Goal: Information Seeking & Learning: Learn about a topic

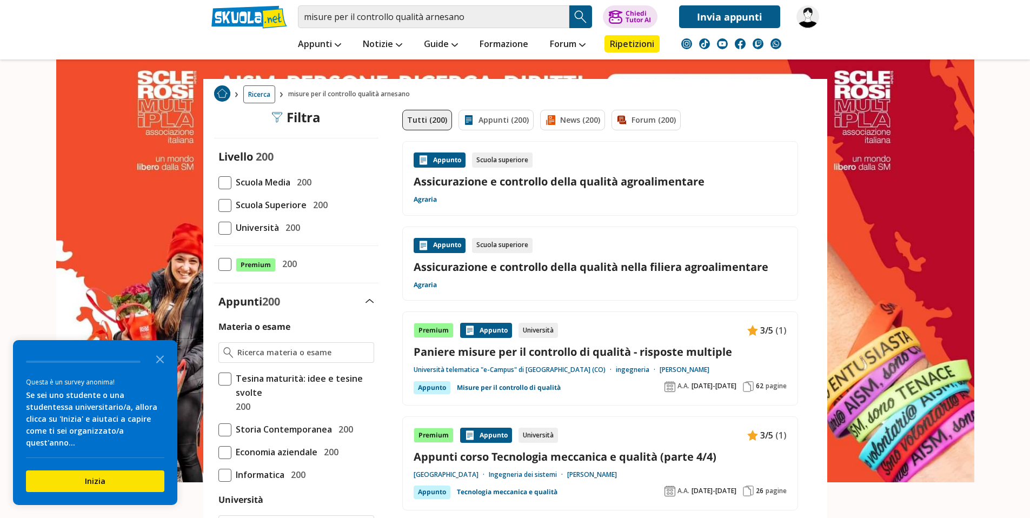
scroll to position [34, 0]
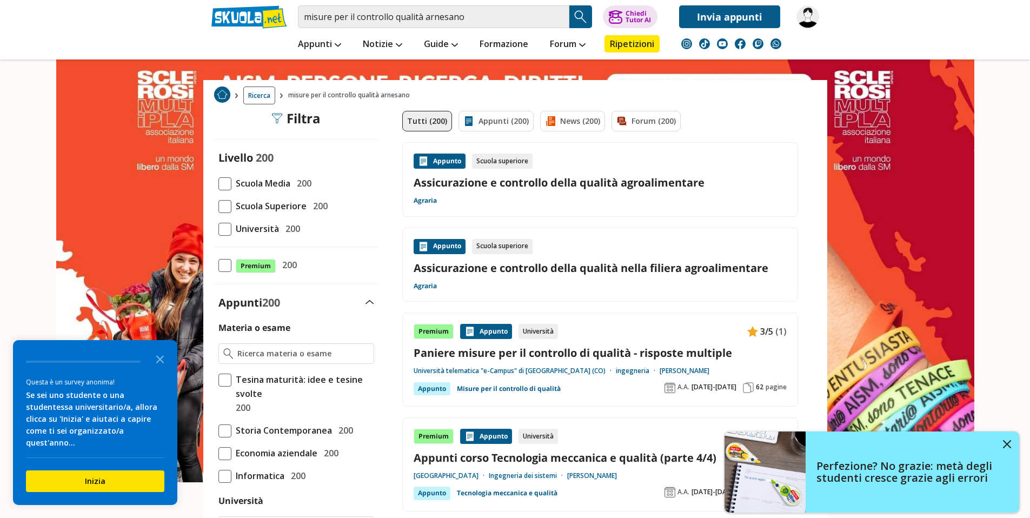
click at [225, 264] on span at bounding box center [224, 265] width 13 height 13
click at [218, 265] on input "Premium 200" at bounding box center [218, 265] width 0 height 0
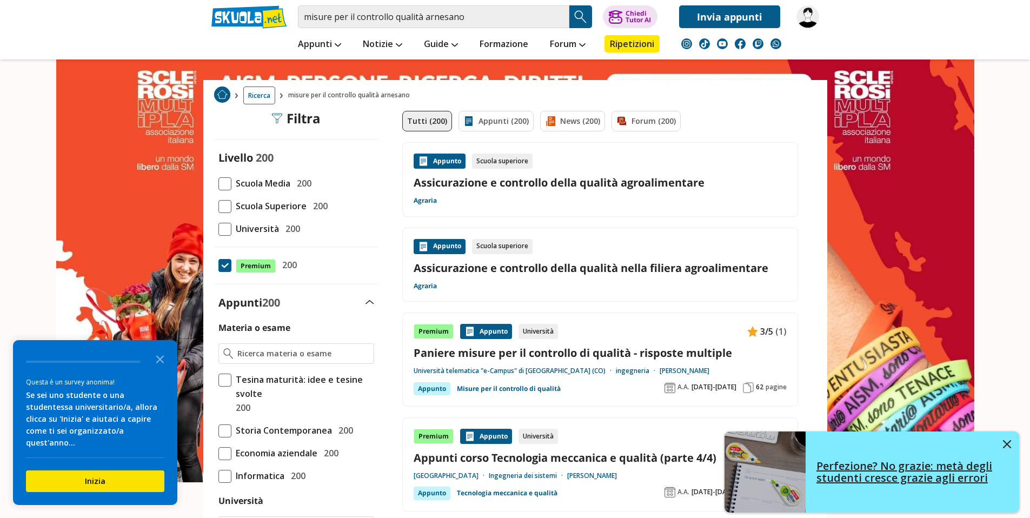
click at [1013, 445] on link "Perfezione? No grazie: metà degli studenti cresce grazie agli errori" at bounding box center [871, 471] width 295 height 81
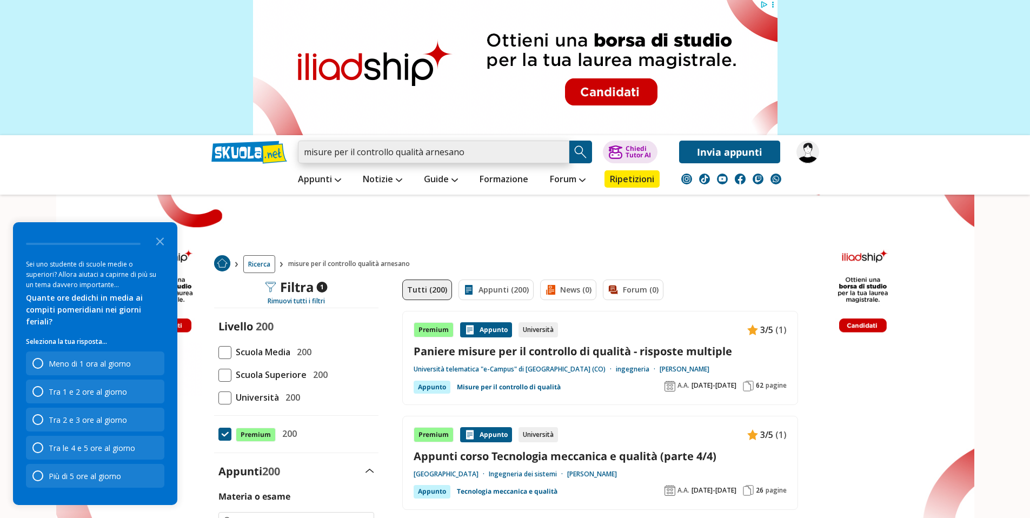
click at [484, 146] on input "misure per il controllo qualità arnesano" at bounding box center [433, 152] width 271 height 23
click at [553, 156] on input "misure per il controllo qualità arnesano" at bounding box center [433, 152] width 271 height 23
click at [557, 152] on input "misure per il controllo qualità arnesano" at bounding box center [433, 152] width 271 height 23
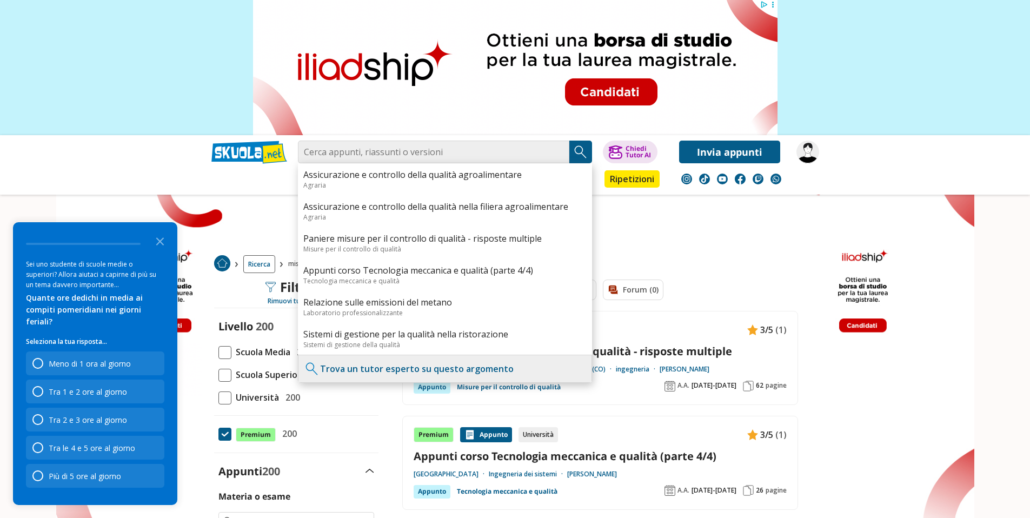
click at [650, 220] on link at bounding box center [515, 227] width 1030 height 454
click at [597, 158] on div "Assicurazione e controllo della qualità agroalimentare Agraria Assicurazione e …" at bounding box center [450, 152] width 305 height 23
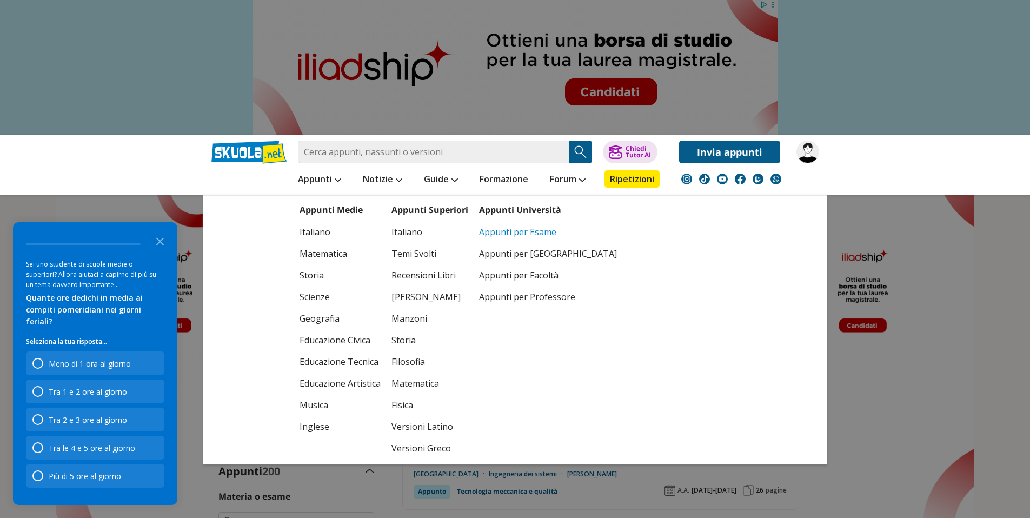
click at [513, 228] on link "Appunti per Esame" at bounding box center [548, 232] width 138 height 22
